Goal: Task Accomplishment & Management: Complete application form

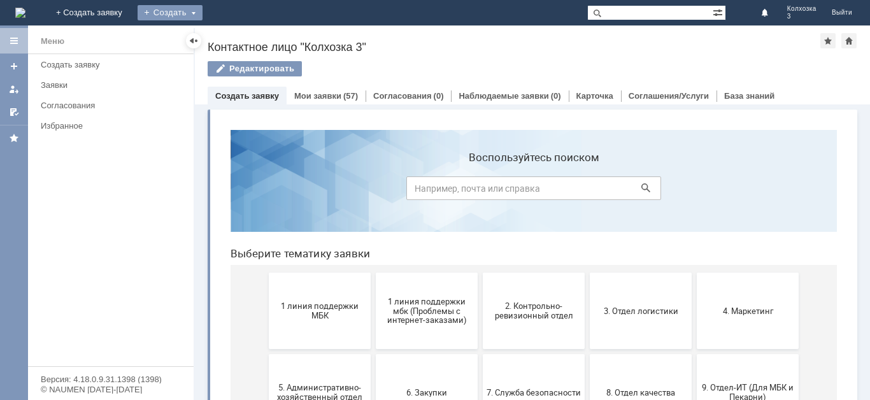
click at [203, 11] on div "Создать" at bounding box center [170, 12] width 65 height 15
click at [237, 40] on link "Заявка" at bounding box center [188, 38] width 97 height 15
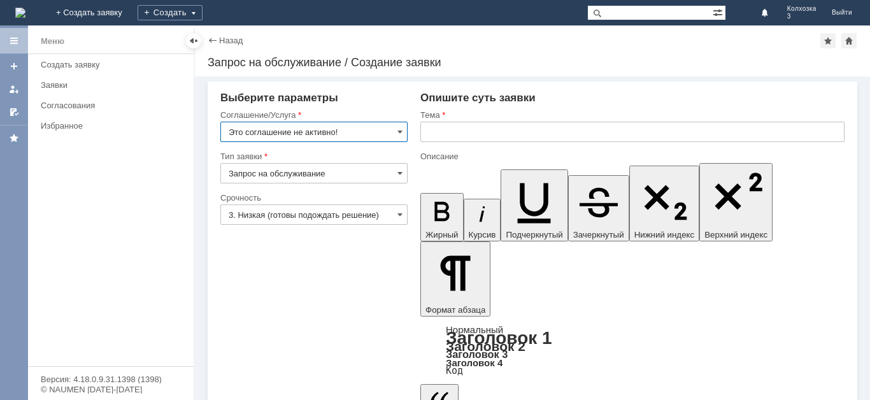
click at [395, 135] on input "Это соглашение не активно!" at bounding box center [313, 132] width 187 height 20
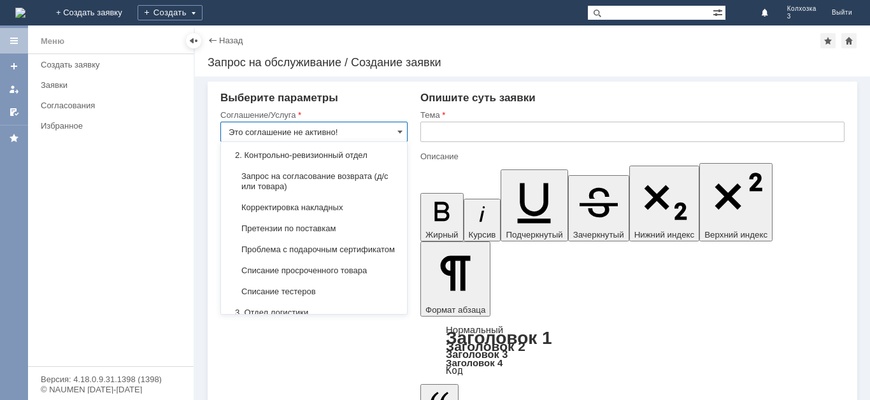
scroll to position [178, 0]
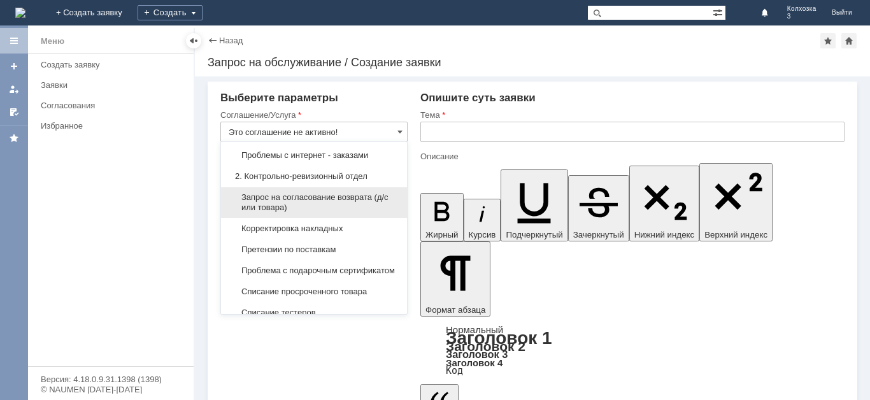
click at [338, 208] on span "Запрос на согласование возврата (д/с или товара)" at bounding box center [314, 202] width 171 height 20
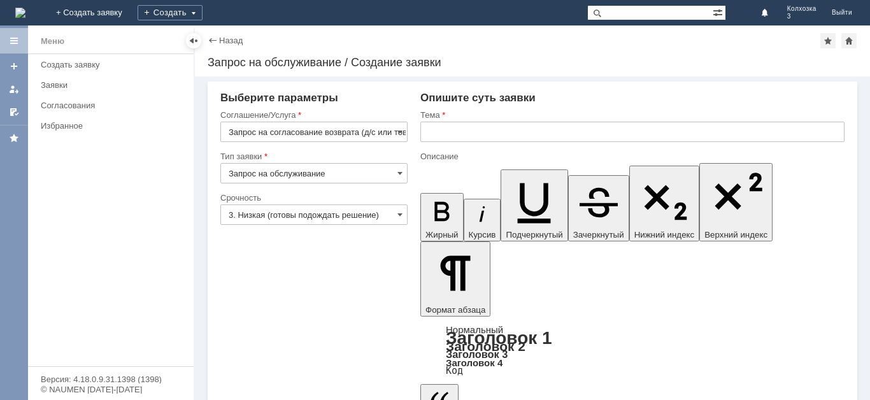
type input "Запрос на согласование возврата (д/с или товара)"
click at [398, 219] on span at bounding box center [400, 215] width 5 height 10
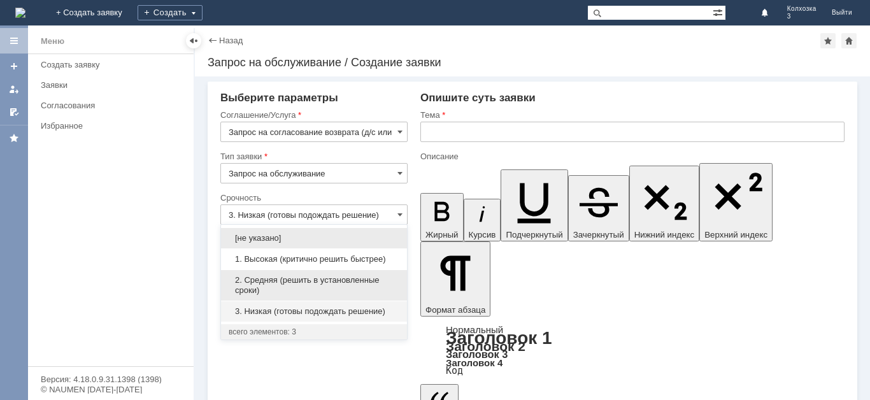
click at [259, 279] on span "2. Средняя (решить в установленные сроки)" at bounding box center [314, 285] width 171 height 20
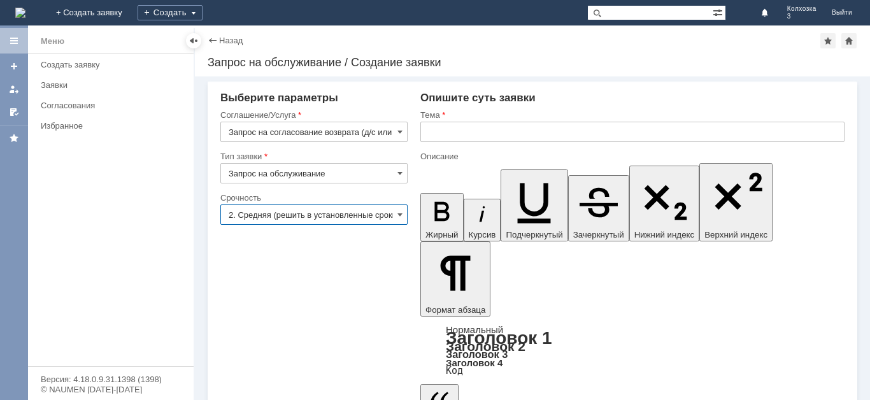
type input "2. Средняя (решить в установленные сроки)"
click at [446, 144] on div at bounding box center [633, 146] width 424 height 9
click at [447, 133] on input "text" at bounding box center [633, 132] width 424 height 20
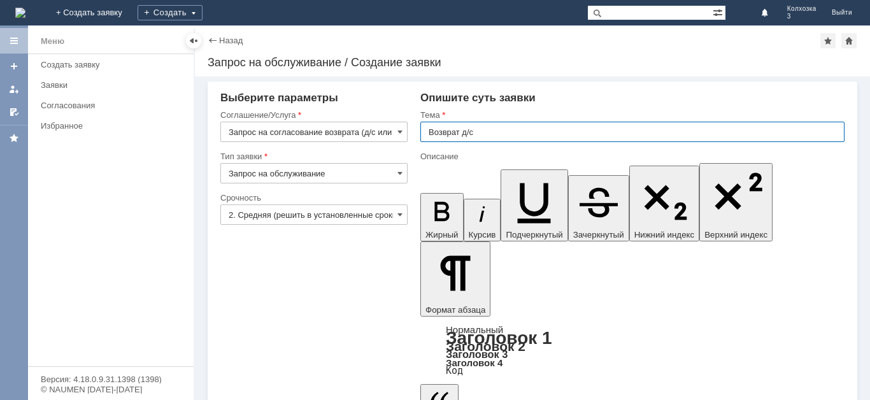
type input "Возврат д/с"
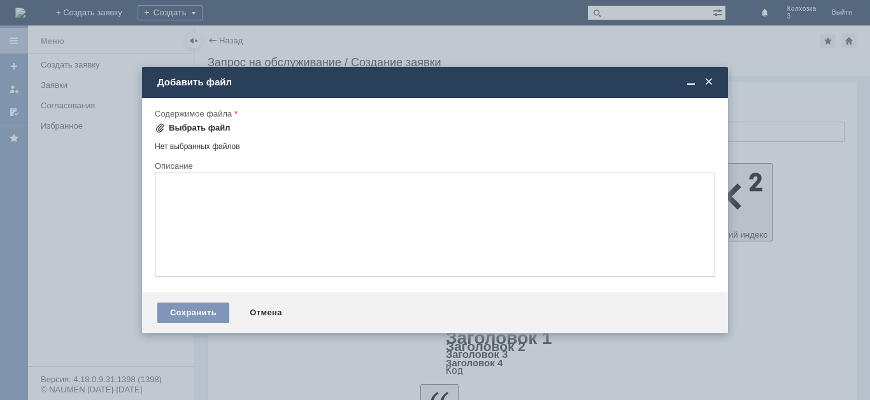
click at [185, 128] on div "Выбрать файл" at bounding box center [200, 128] width 62 height 10
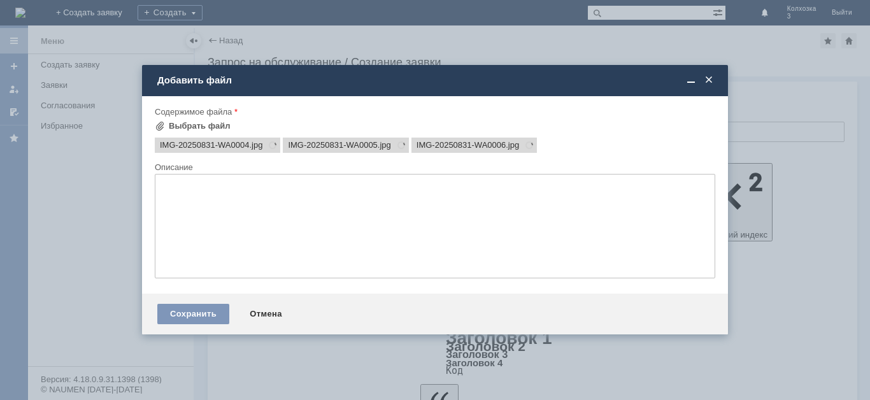
scroll to position [0, 0]
click at [171, 307] on div "Сохранить" at bounding box center [193, 314] width 72 height 20
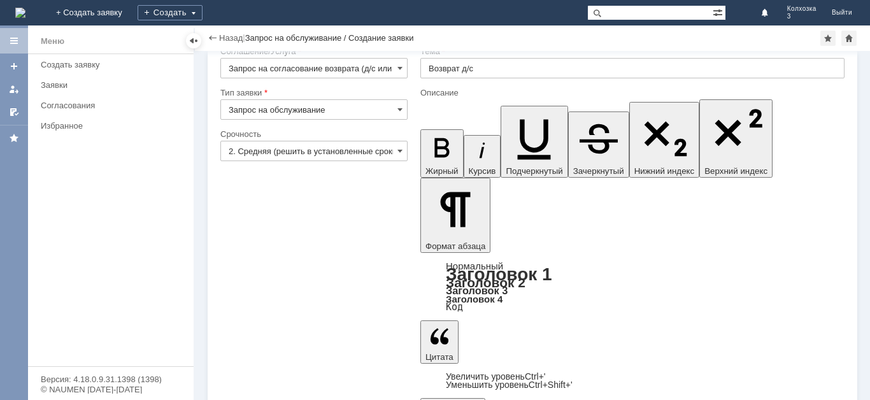
scroll to position [38, 0]
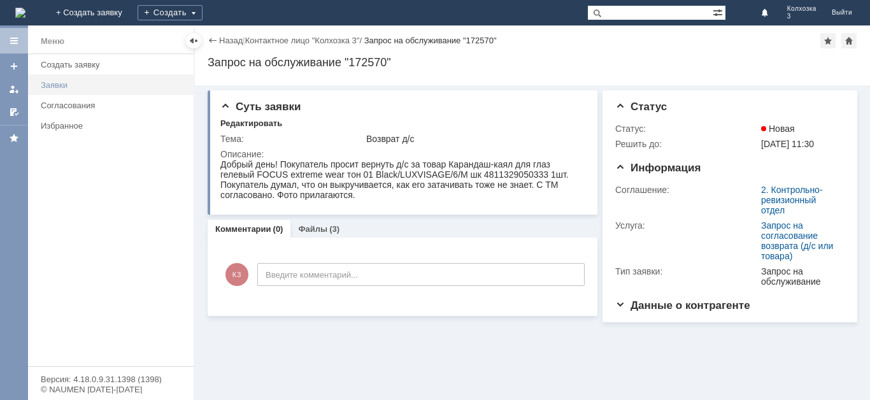
click at [62, 87] on div "Заявки" at bounding box center [113, 85] width 145 height 10
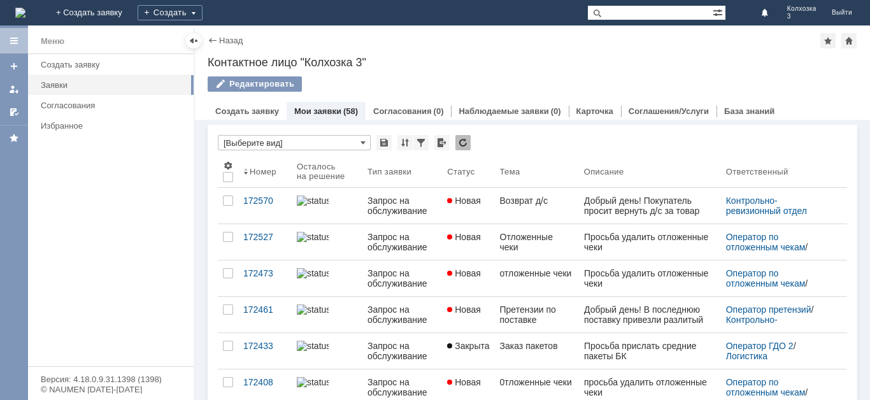
click at [329, 106] on div "Мои заявки (58)" at bounding box center [326, 111] width 79 height 18
click at [329, 107] on link "Мои заявки" at bounding box center [317, 111] width 47 height 10
click at [329, 110] on link "Мои заявки" at bounding box center [317, 111] width 47 height 10
